Goal: Transaction & Acquisition: Download file/media

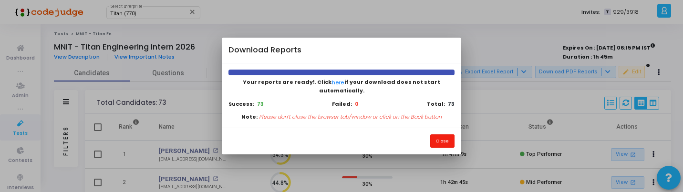
click at [445, 137] on button "Close" at bounding box center [442, 140] width 24 height 13
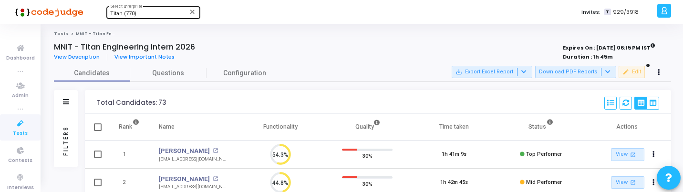
click at [135, 11] on span "Titan (770)" at bounding box center [123, 13] width 26 height 6
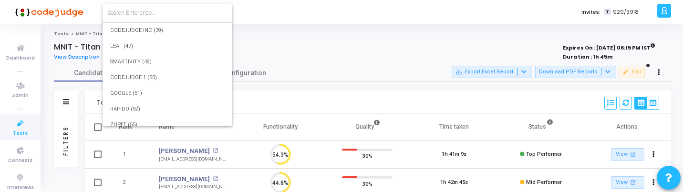
click at [144, 11] on input at bounding box center [167, 13] width 120 height 9
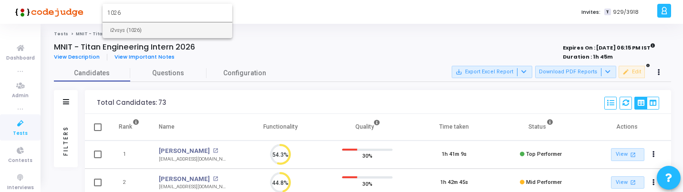
type input "1026"
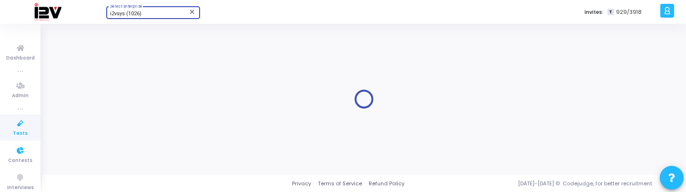
click at [15, 130] on span "Tests" at bounding box center [20, 134] width 15 height 8
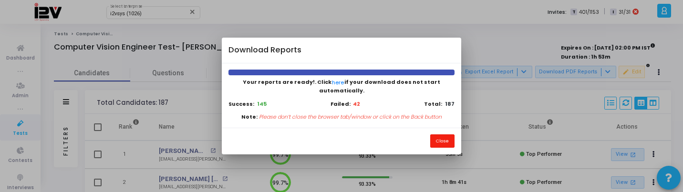
click at [438, 138] on button "Close" at bounding box center [442, 140] width 24 height 13
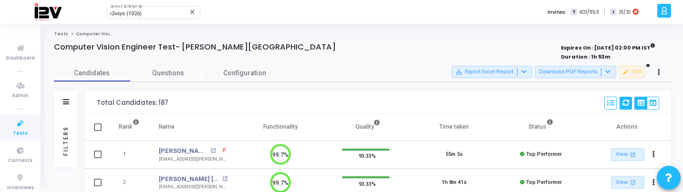
click at [626, 100] on icon at bounding box center [625, 103] width 7 height 7
click at [594, 65] on div "Candidates Questions Configuration" at bounding box center [362, 73] width 617 height 17
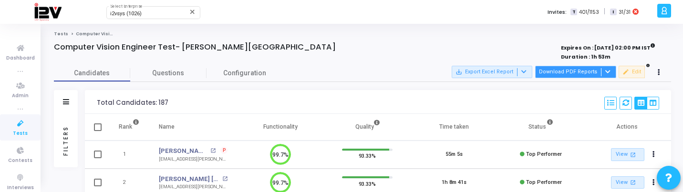
click at [593, 70] on button "Download PDF Reports" at bounding box center [575, 72] width 81 height 12
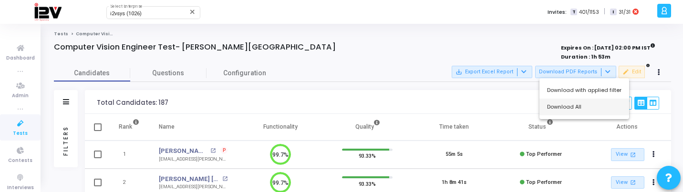
click at [571, 107] on button "Download All" at bounding box center [584, 107] width 90 height 17
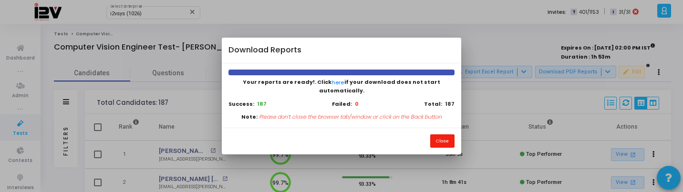
click at [439, 139] on button "Close" at bounding box center [442, 140] width 24 height 13
